Goal: Task Accomplishment & Management: Use online tool/utility

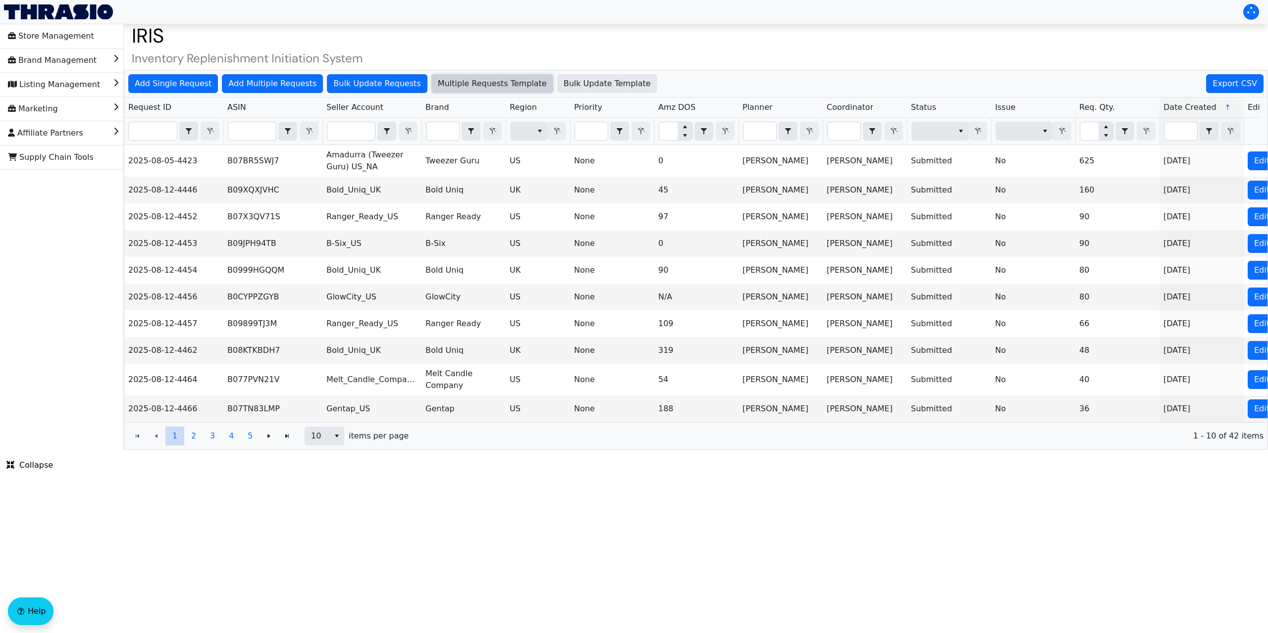
click at [461, 84] on span "Multiple Requests Template" at bounding box center [492, 84] width 109 height 12
click at [179, 81] on span "Add Single Request" at bounding box center [173, 84] width 77 height 12
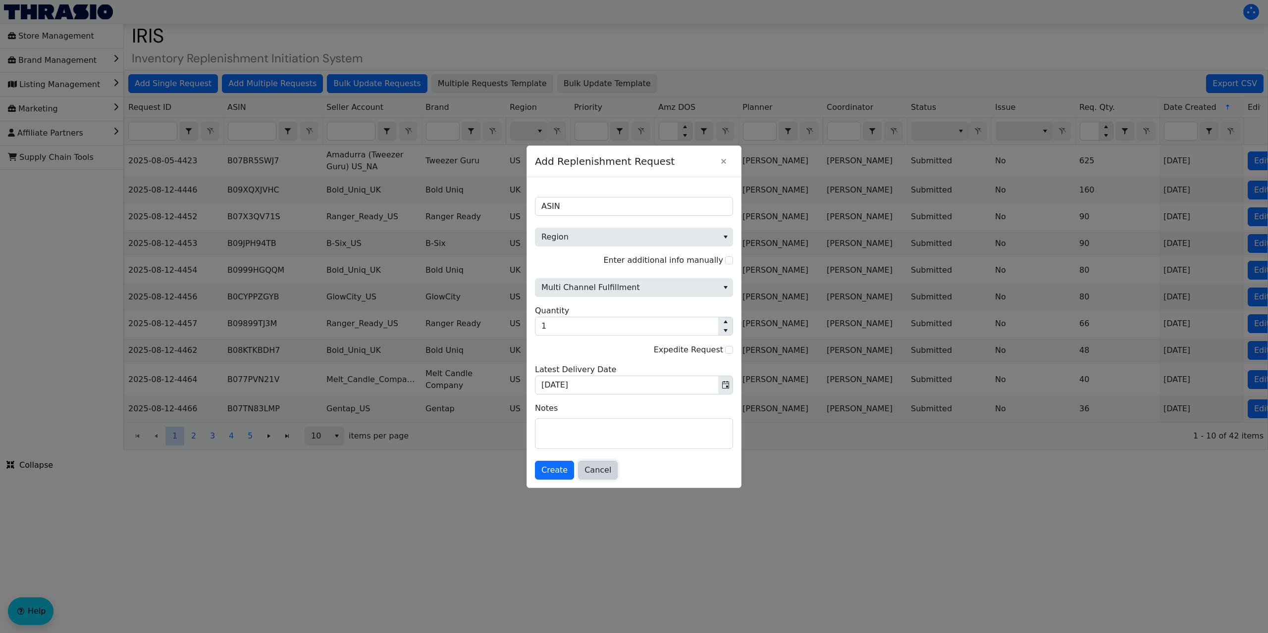
click at [593, 473] on span "Cancel" at bounding box center [597, 470] width 27 height 12
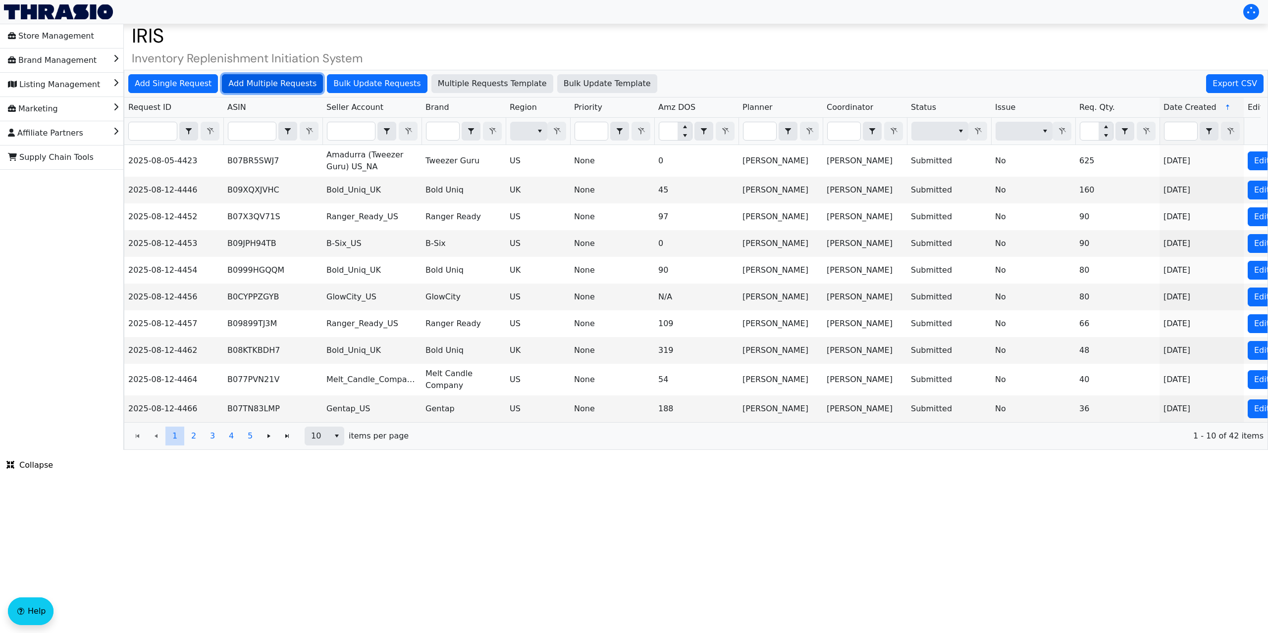
click at [266, 85] on span "Add Multiple Requests" at bounding box center [272, 84] width 88 height 12
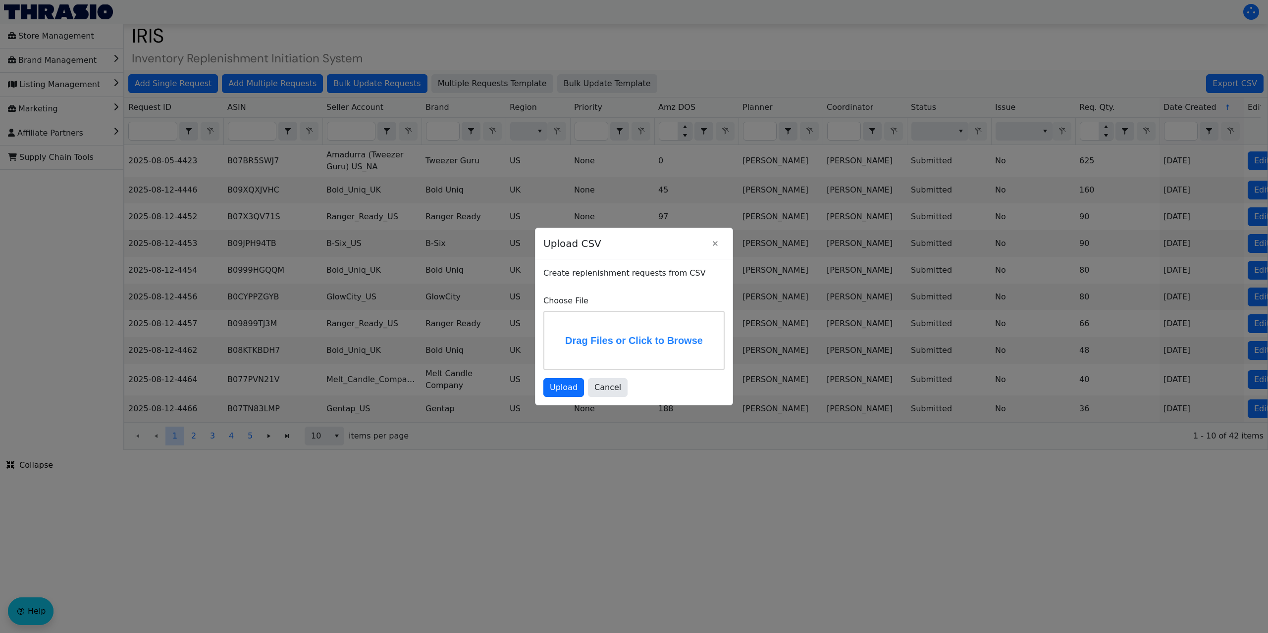
click at [578, 329] on label "Drag Files or Click to Browse" at bounding box center [633, 340] width 179 height 57
click at [0, 0] on input "Drag Files or Click to Browse" at bounding box center [0, 0] width 0 height 0
click at [565, 386] on span "Upload" at bounding box center [564, 388] width 28 height 12
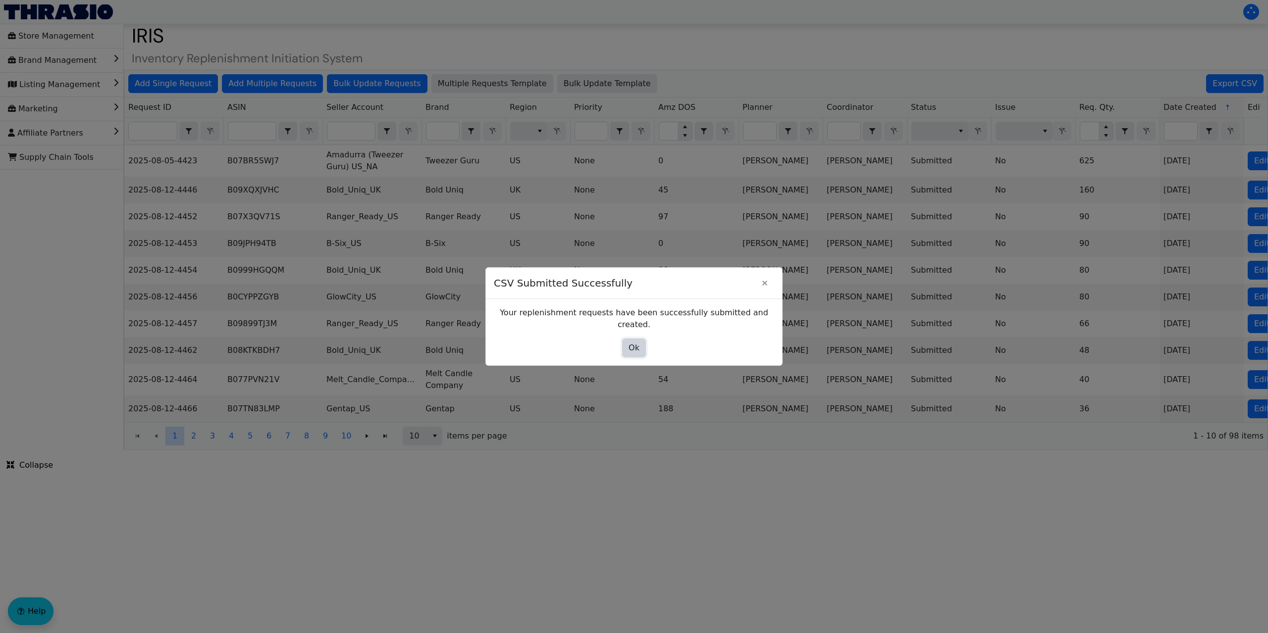
click at [635, 342] on span "Ok" at bounding box center [633, 348] width 11 height 12
